Goal: Information Seeking & Learning: Learn about a topic

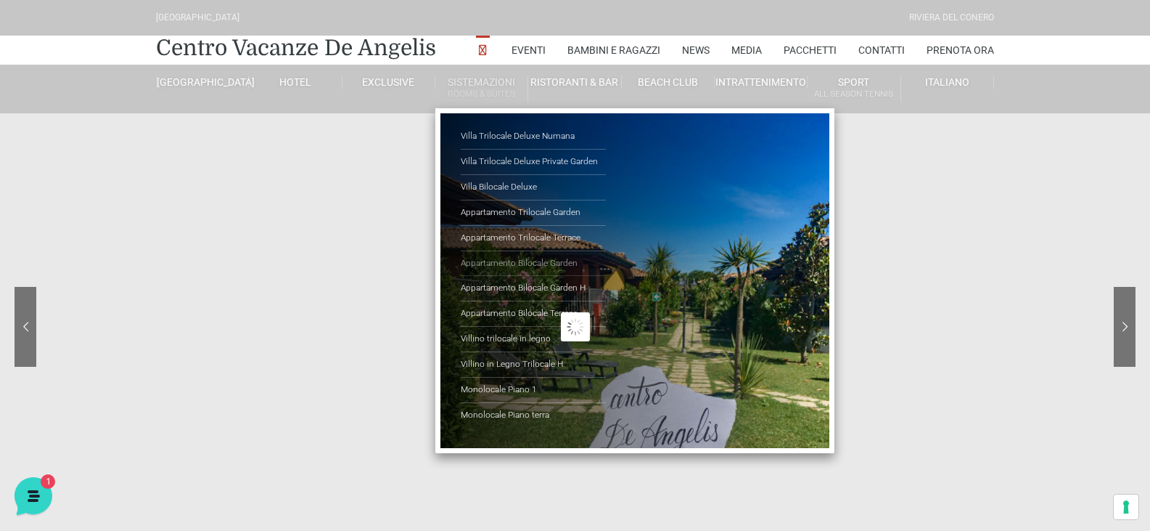
click at [524, 263] on link "Appartamento Bilocale Garden" at bounding box center [533, 263] width 145 height 25
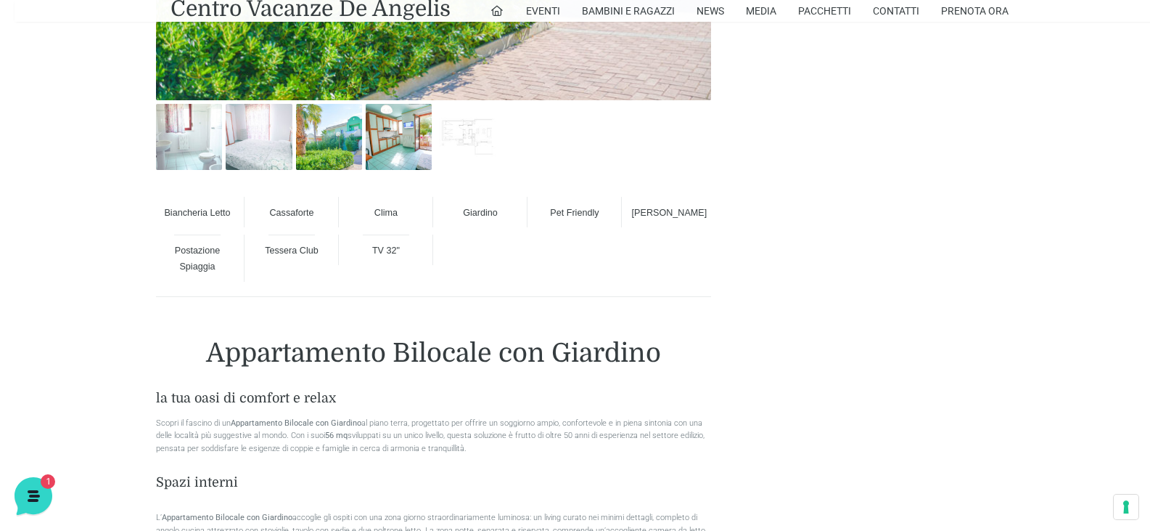
scroll to position [1016, 0]
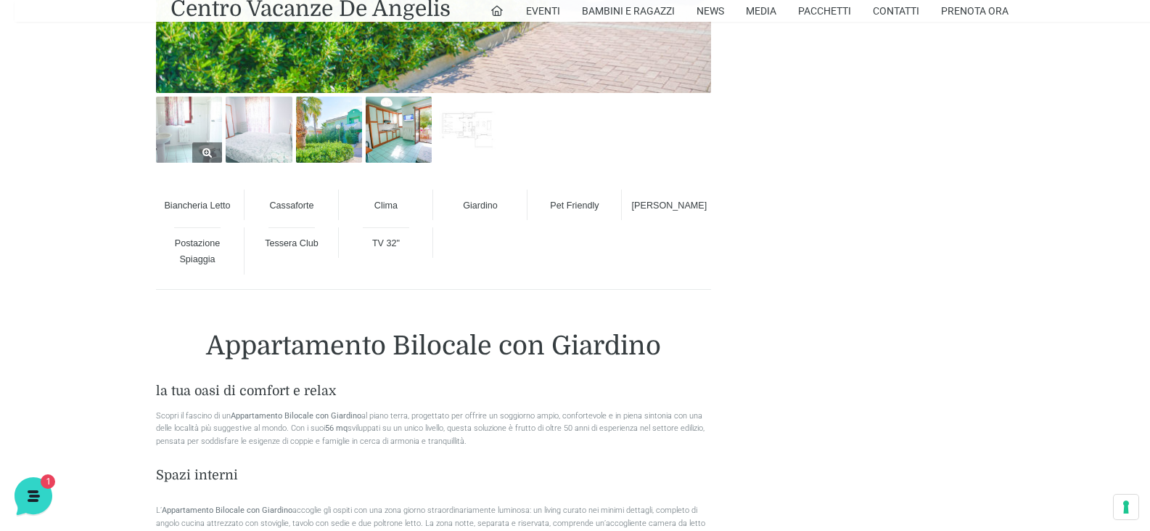
click at [187, 147] on img at bounding box center [189, 130] width 66 height 66
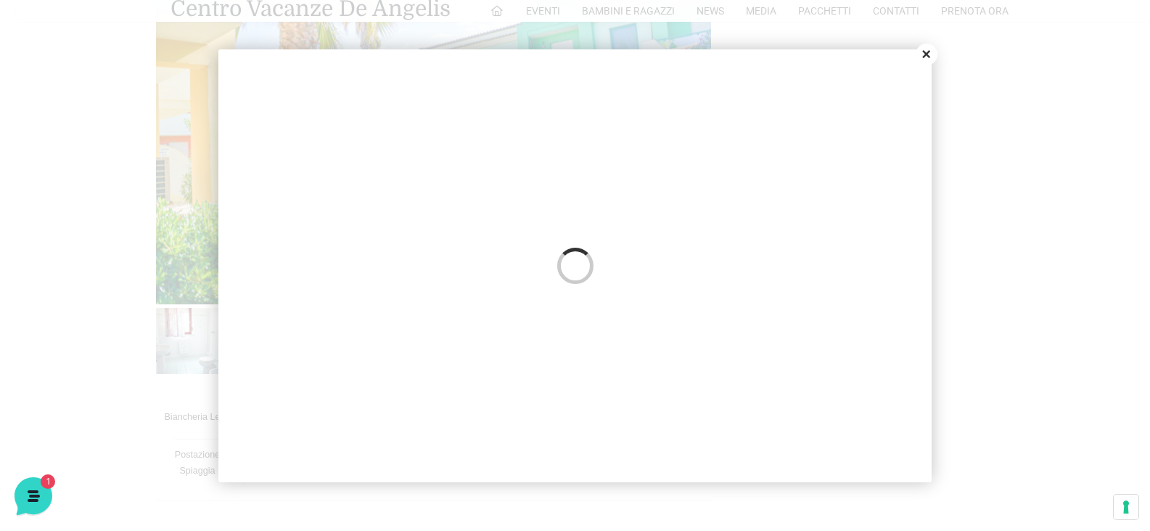
scroll to position [798, 0]
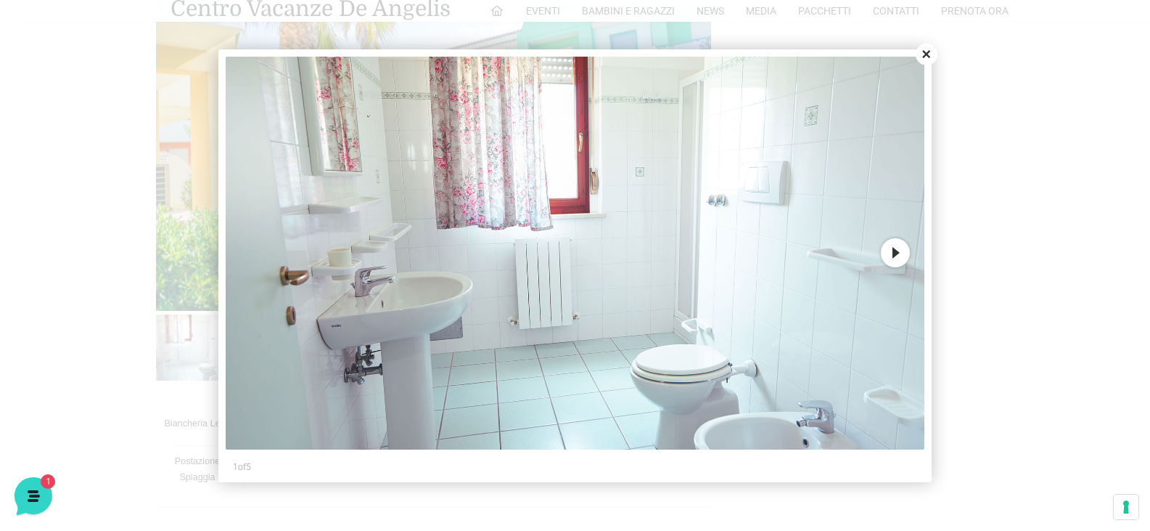
click at [885, 255] on button "Next" at bounding box center [895, 252] width 29 height 29
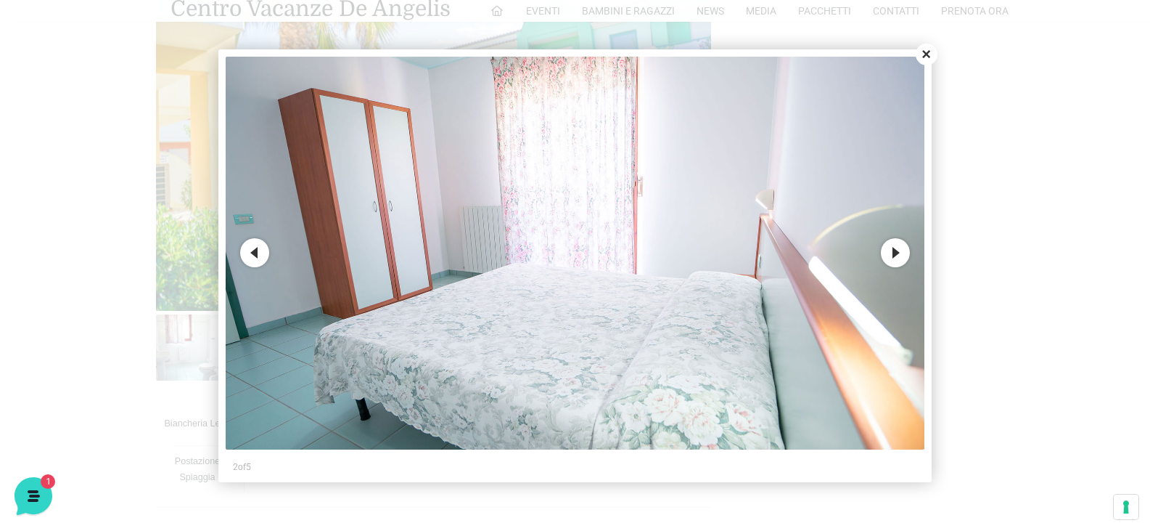
click at [885, 255] on button "Next" at bounding box center [895, 252] width 29 height 29
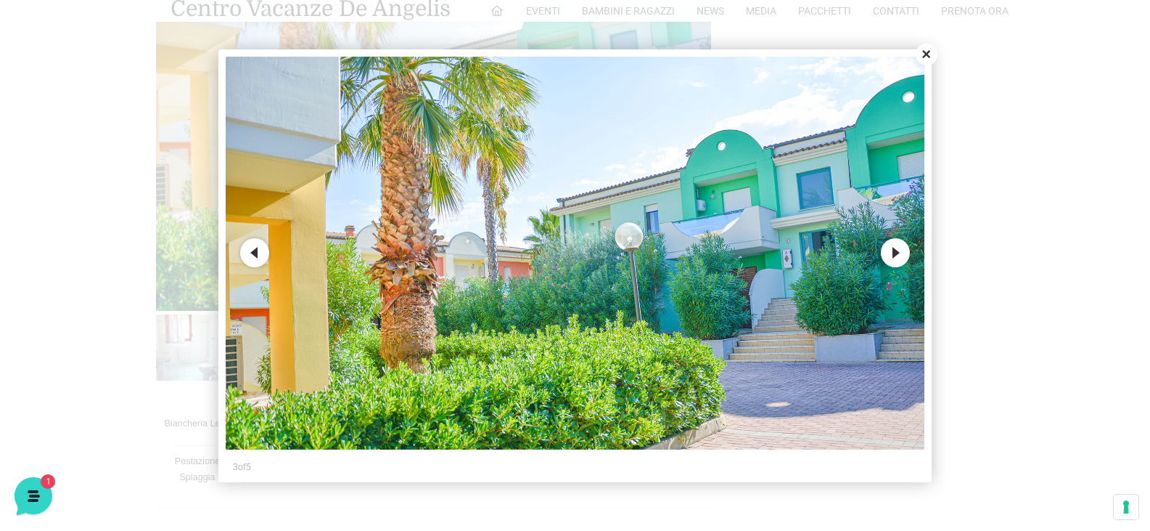
click at [885, 255] on button "Next" at bounding box center [895, 252] width 29 height 29
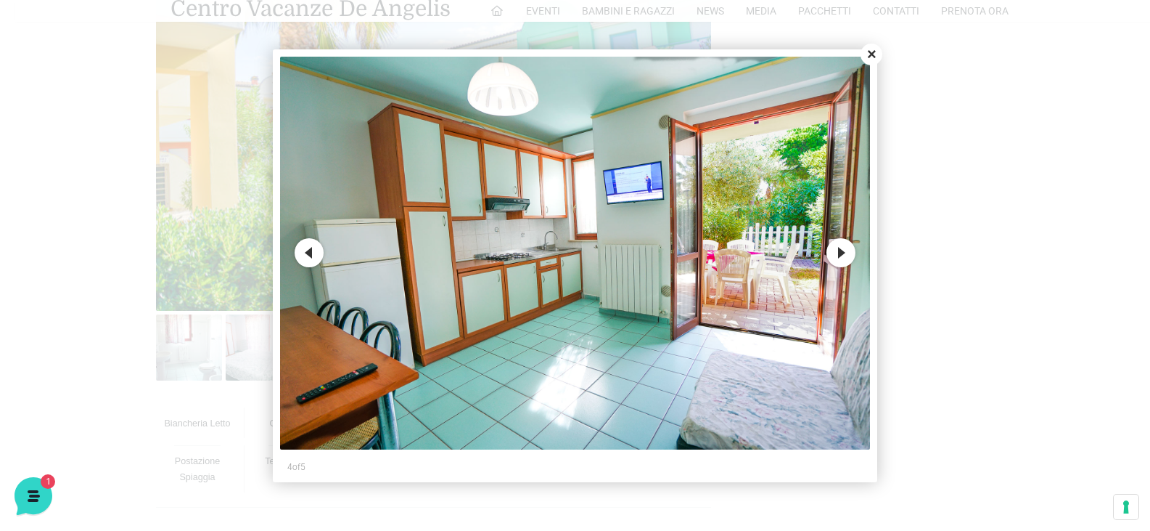
click at [830, 272] on img at bounding box center [575, 253] width 590 height 393
click at [838, 254] on button "Next" at bounding box center [841, 252] width 29 height 29
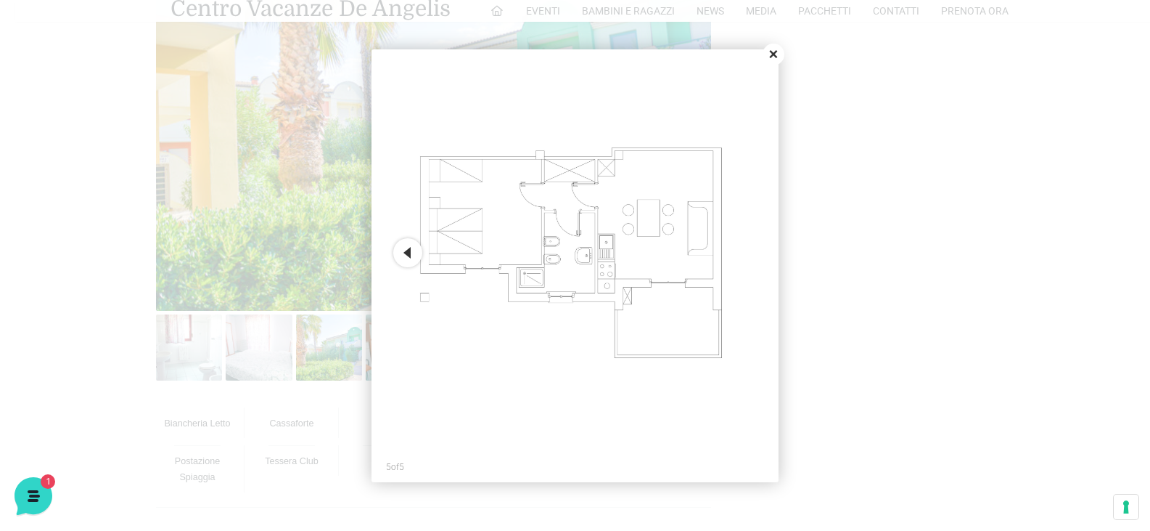
click at [771, 57] on button "Close" at bounding box center [774, 55] width 22 height 22
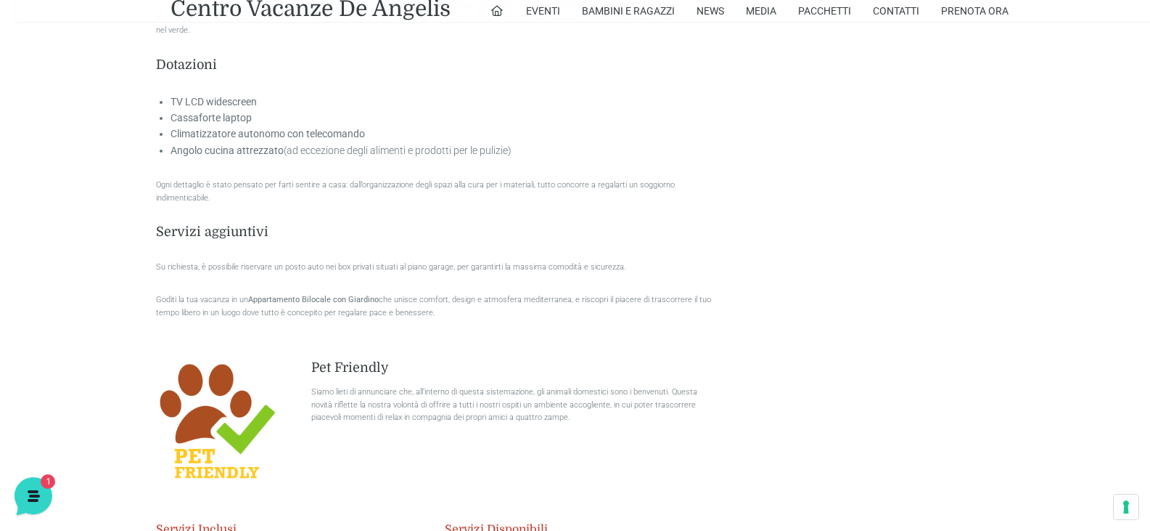
scroll to position [1960, 0]
